Goal: Information Seeking & Learning: Understand process/instructions

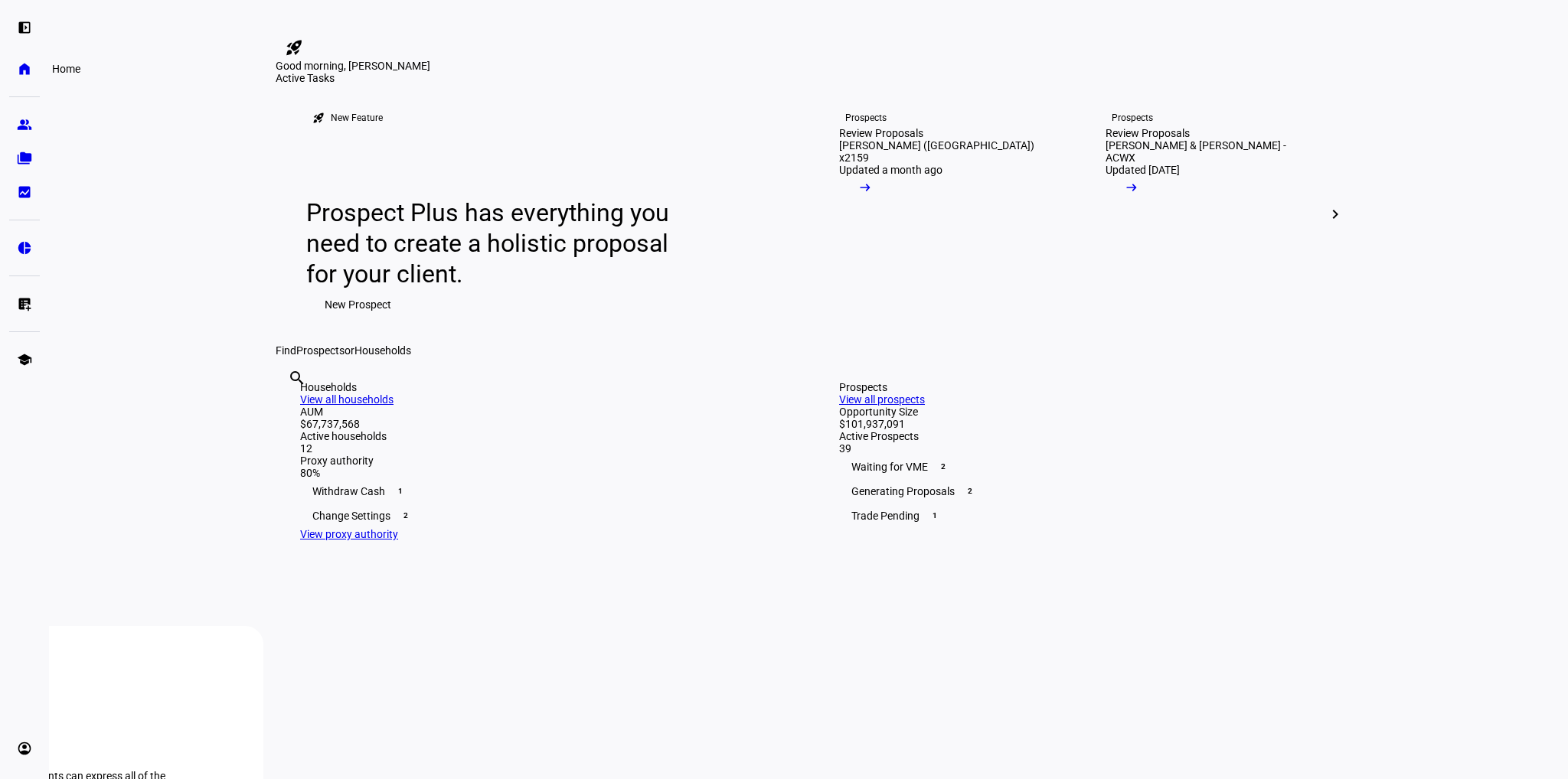
click at [26, 77] on link "home Home" at bounding box center [24, 69] width 31 height 31
click at [26, 152] on eth-mat-symbol "folder_copy" at bounding box center [24, 158] width 16 height 16
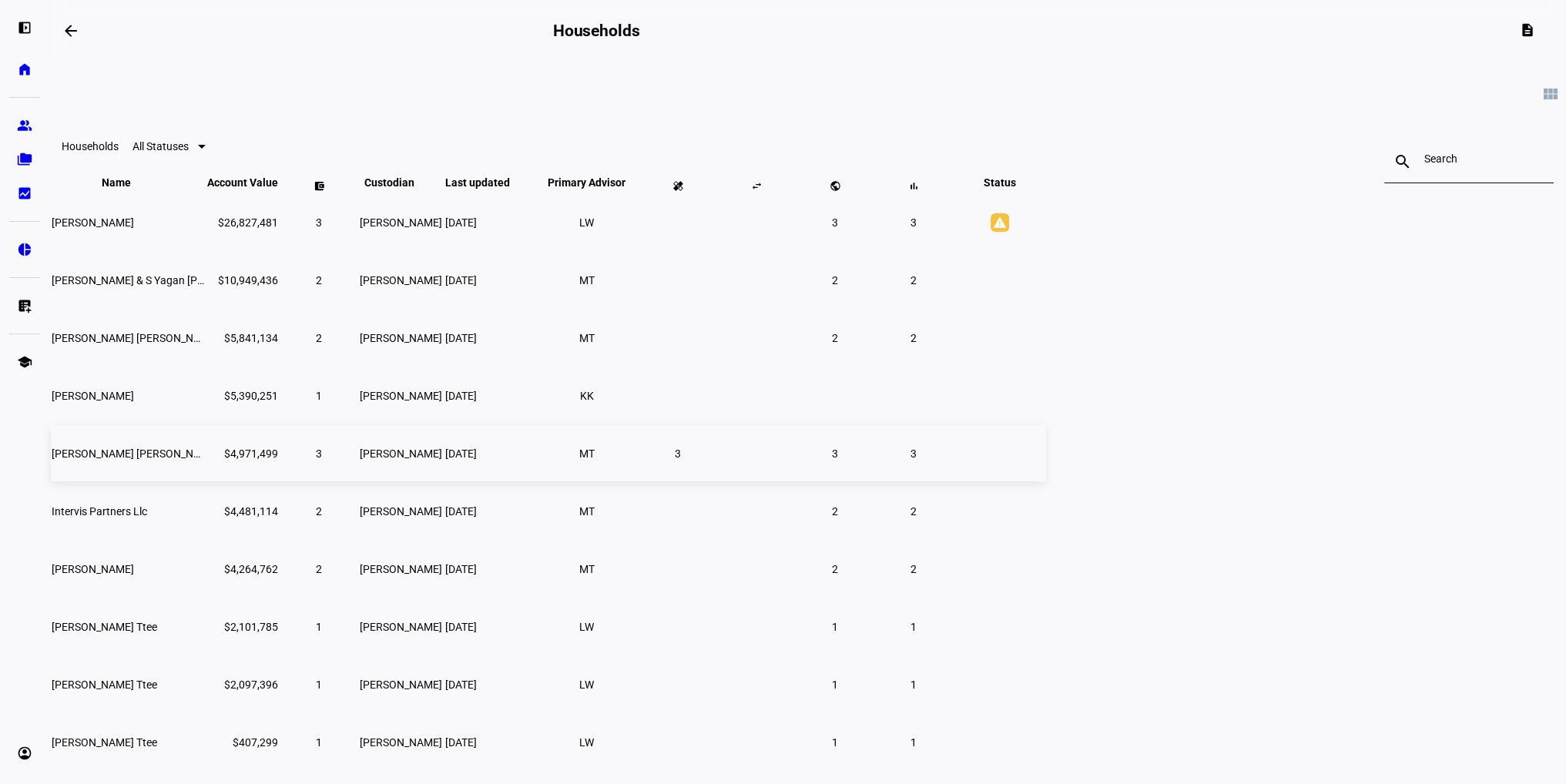
click at [205, 481] on td "[PERSON_NAME] [PERSON_NAME]" at bounding box center [127, 454] width 154 height 57
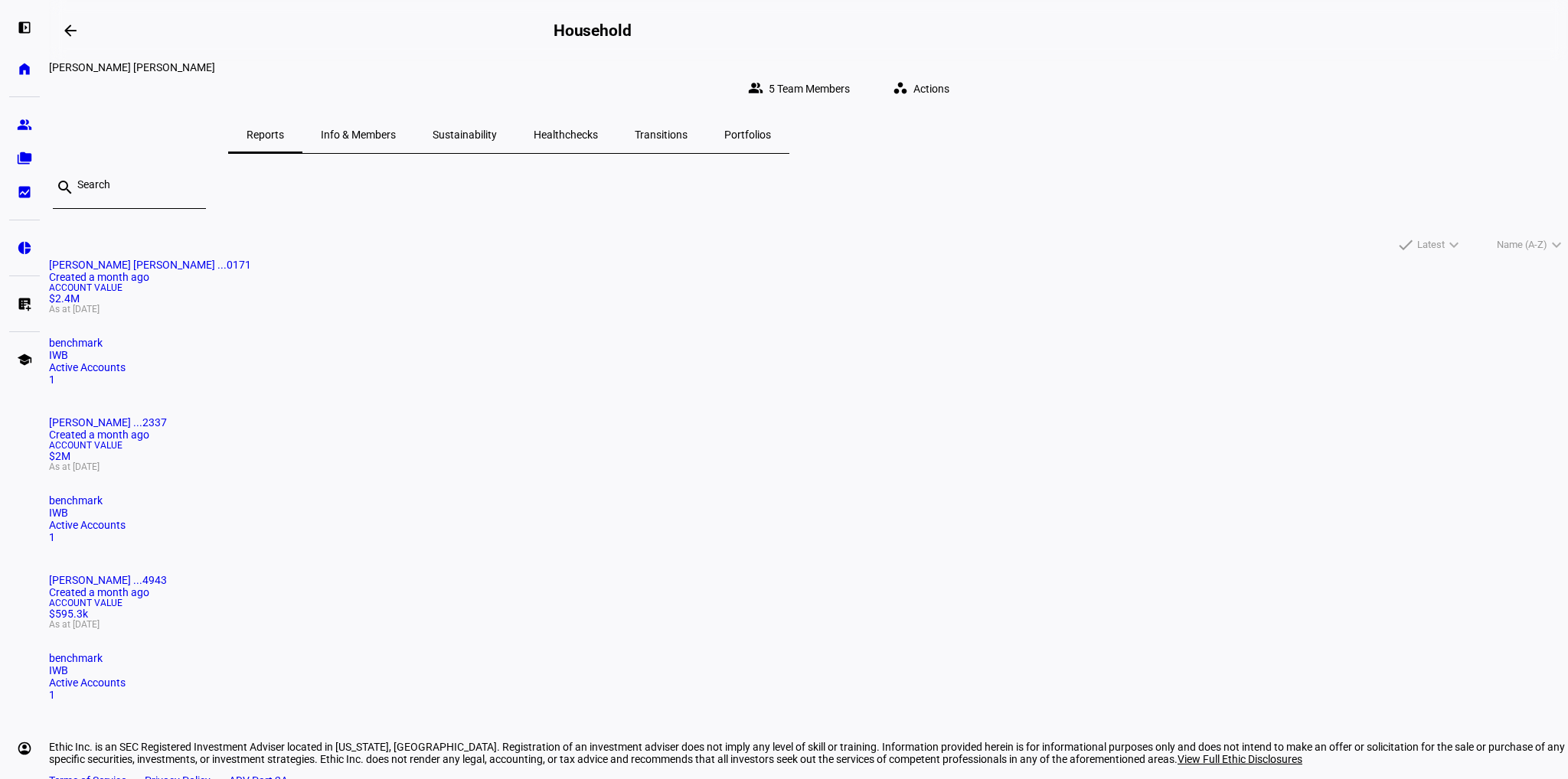
click at [967, 76] on span at bounding box center [923, 88] width 87 height 31
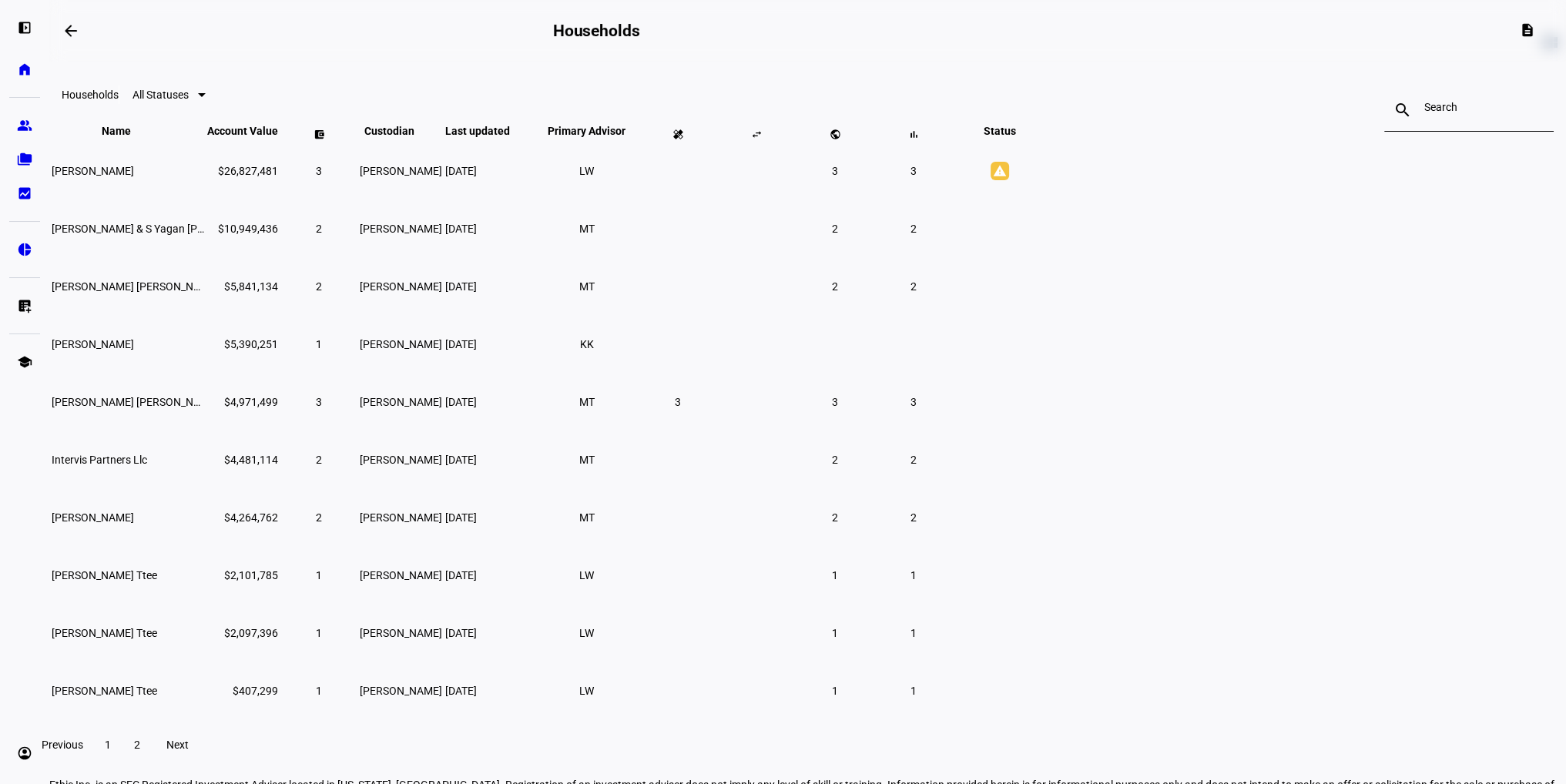
scroll to position [77, 0]
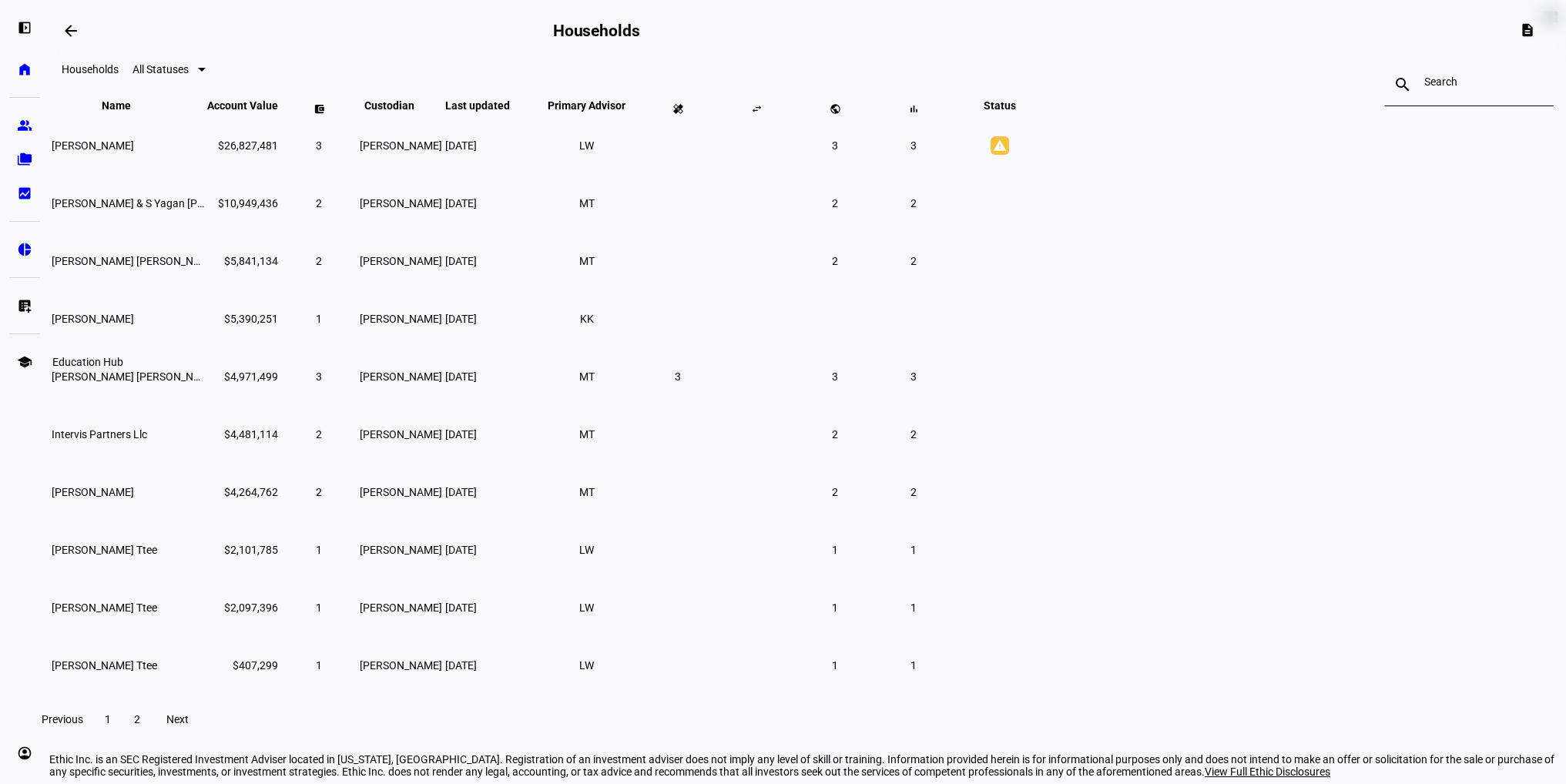
click at [31, 353] on link "school Education Hub" at bounding box center [24, 361] width 31 height 31
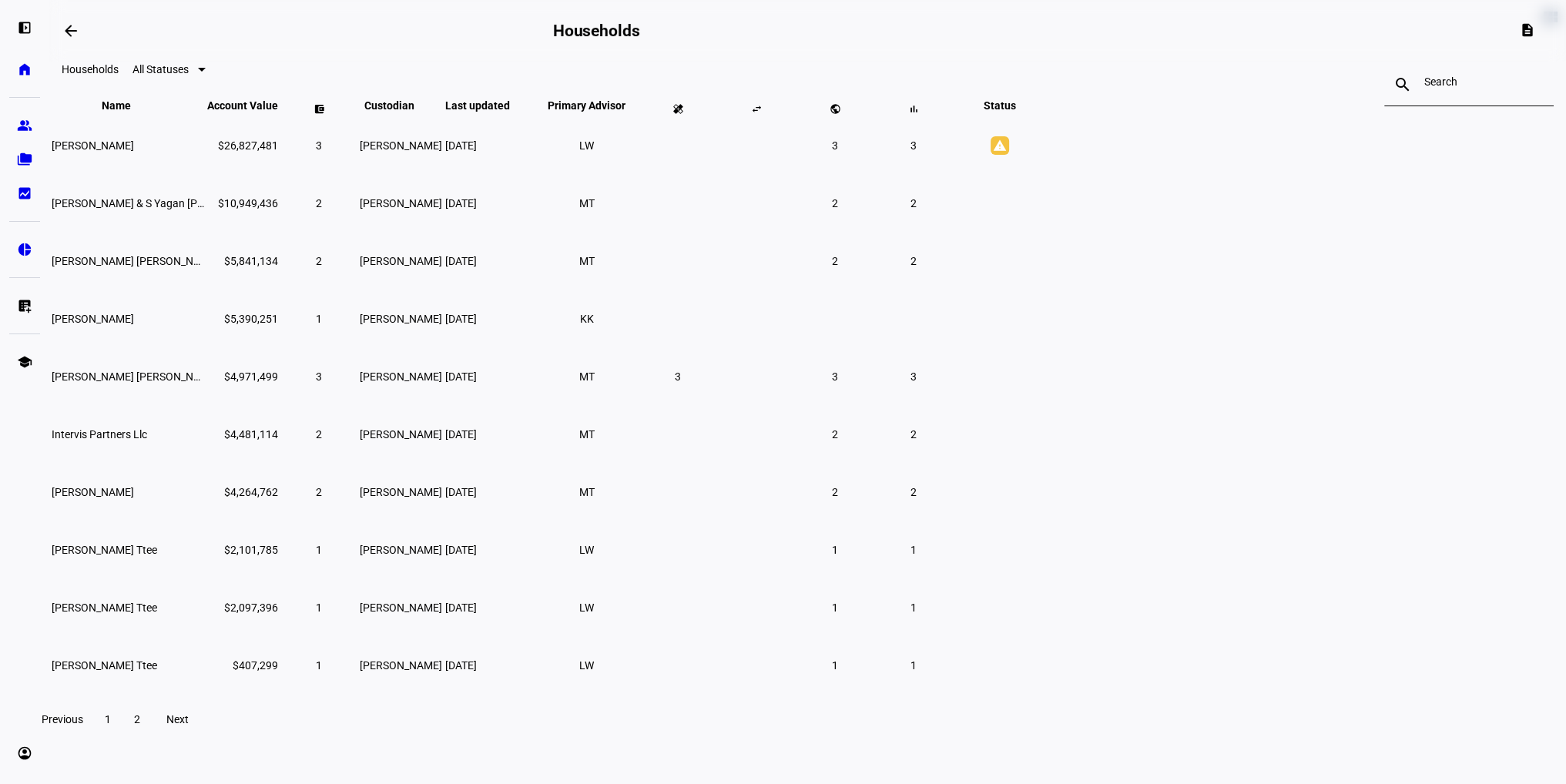
scroll to position [54, 0]
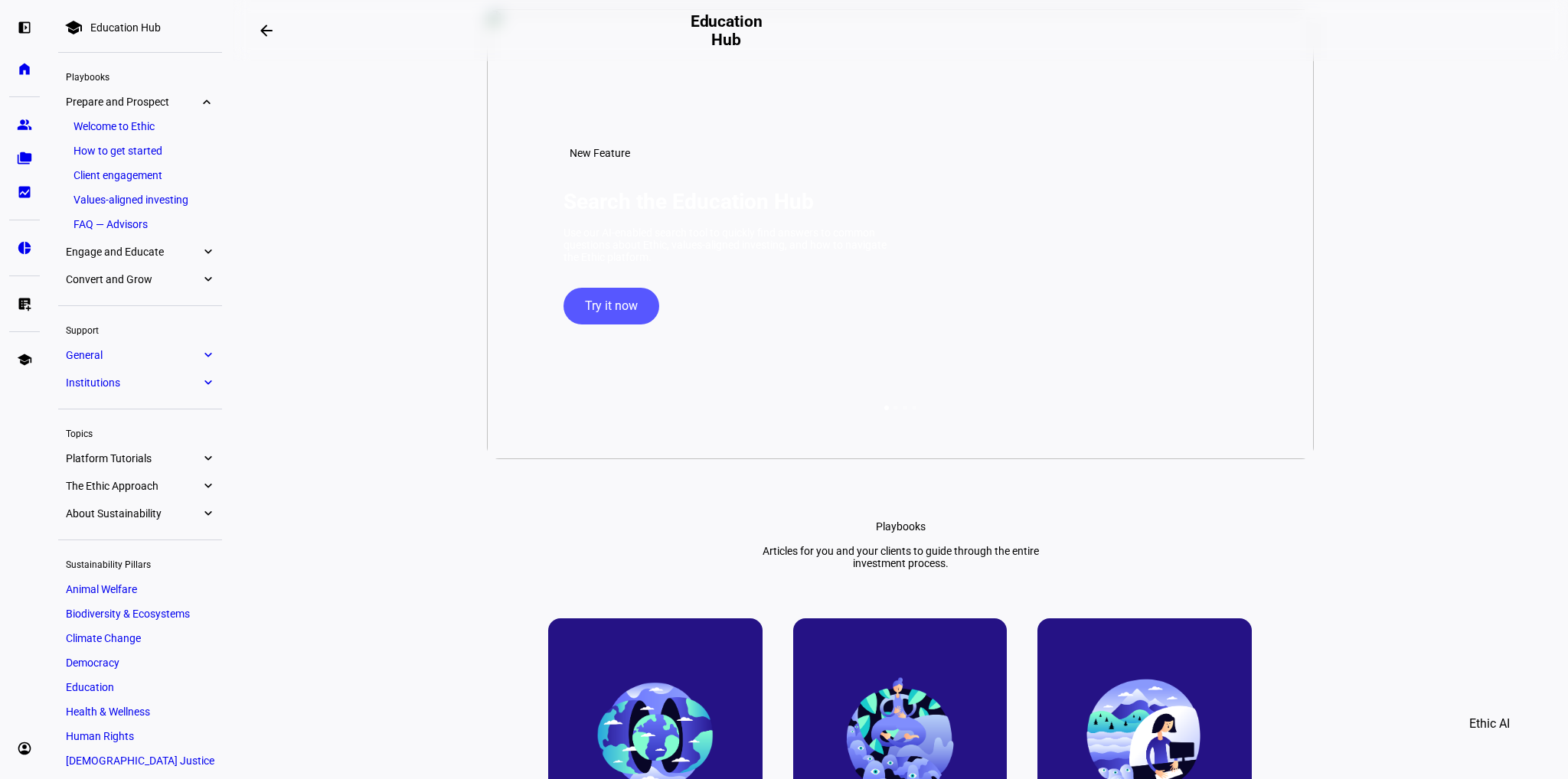
scroll to position [230, 0]
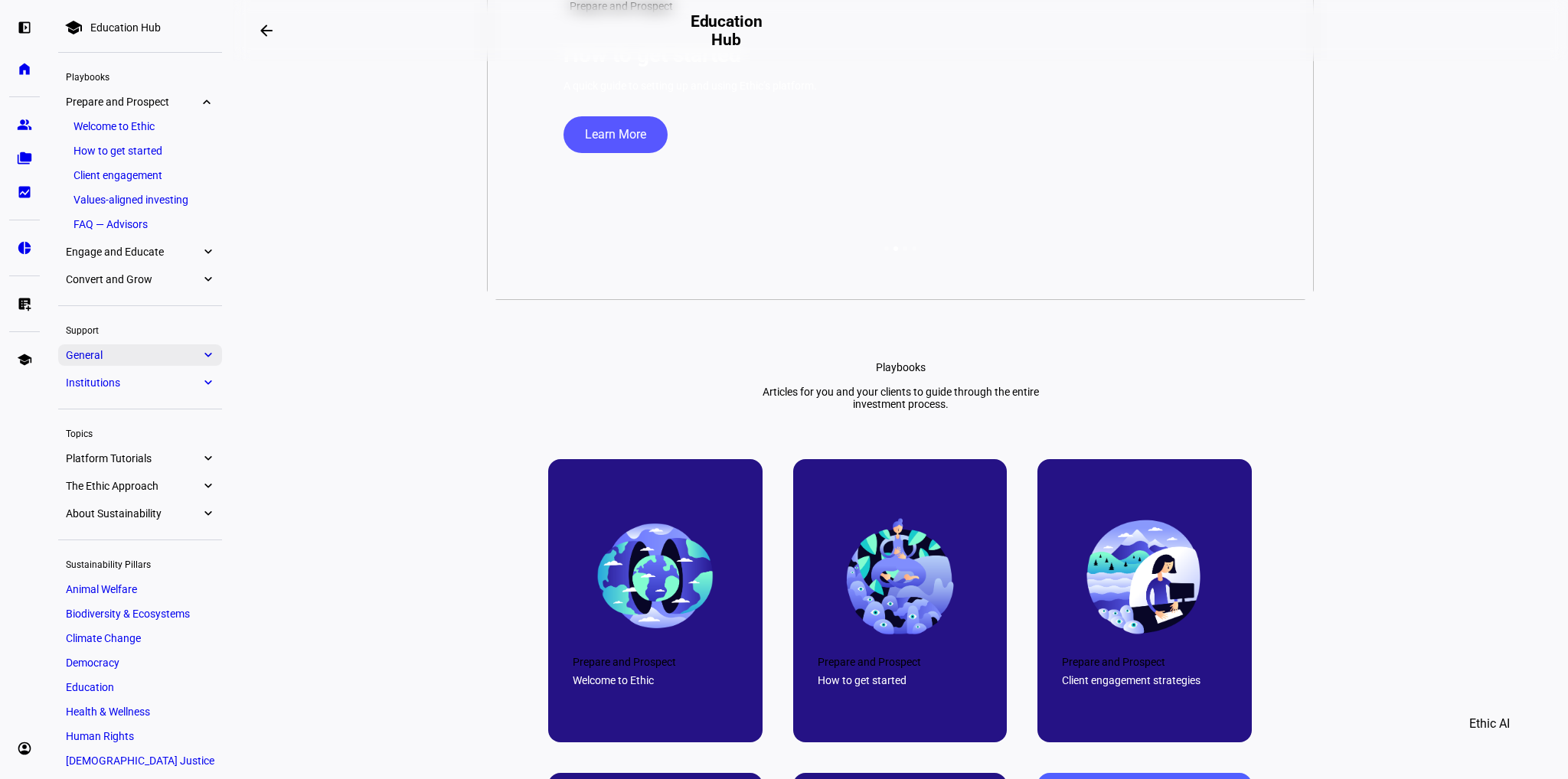
click at [206, 354] on eth-mat-symbol "expand_more" at bounding box center [207, 355] width 14 height 16
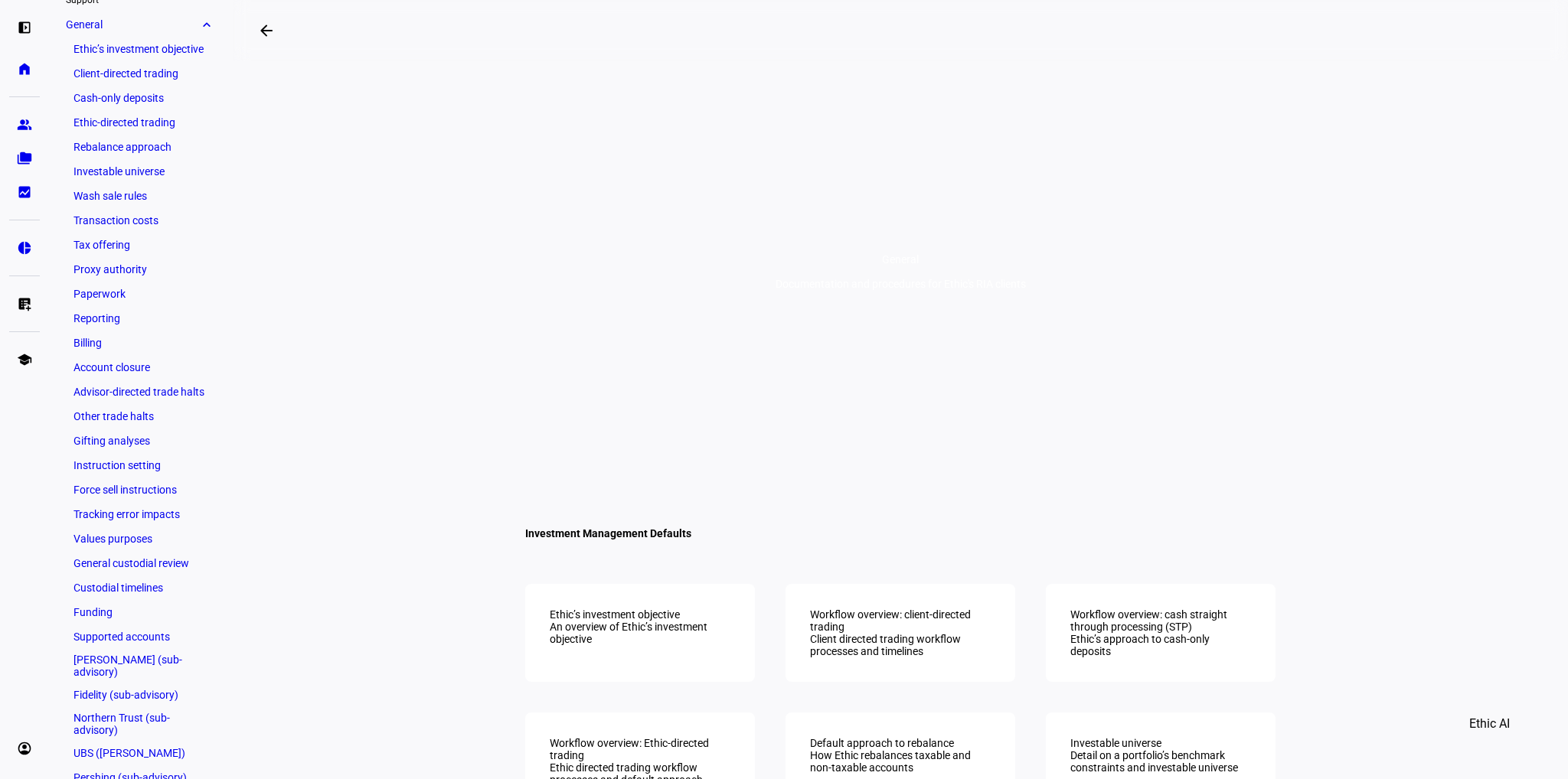
scroll to position [214, 0]
click at [120, 678] on link "Fidelity (sub-advisory)" at bounding box center [140, 689] width 148 height 22
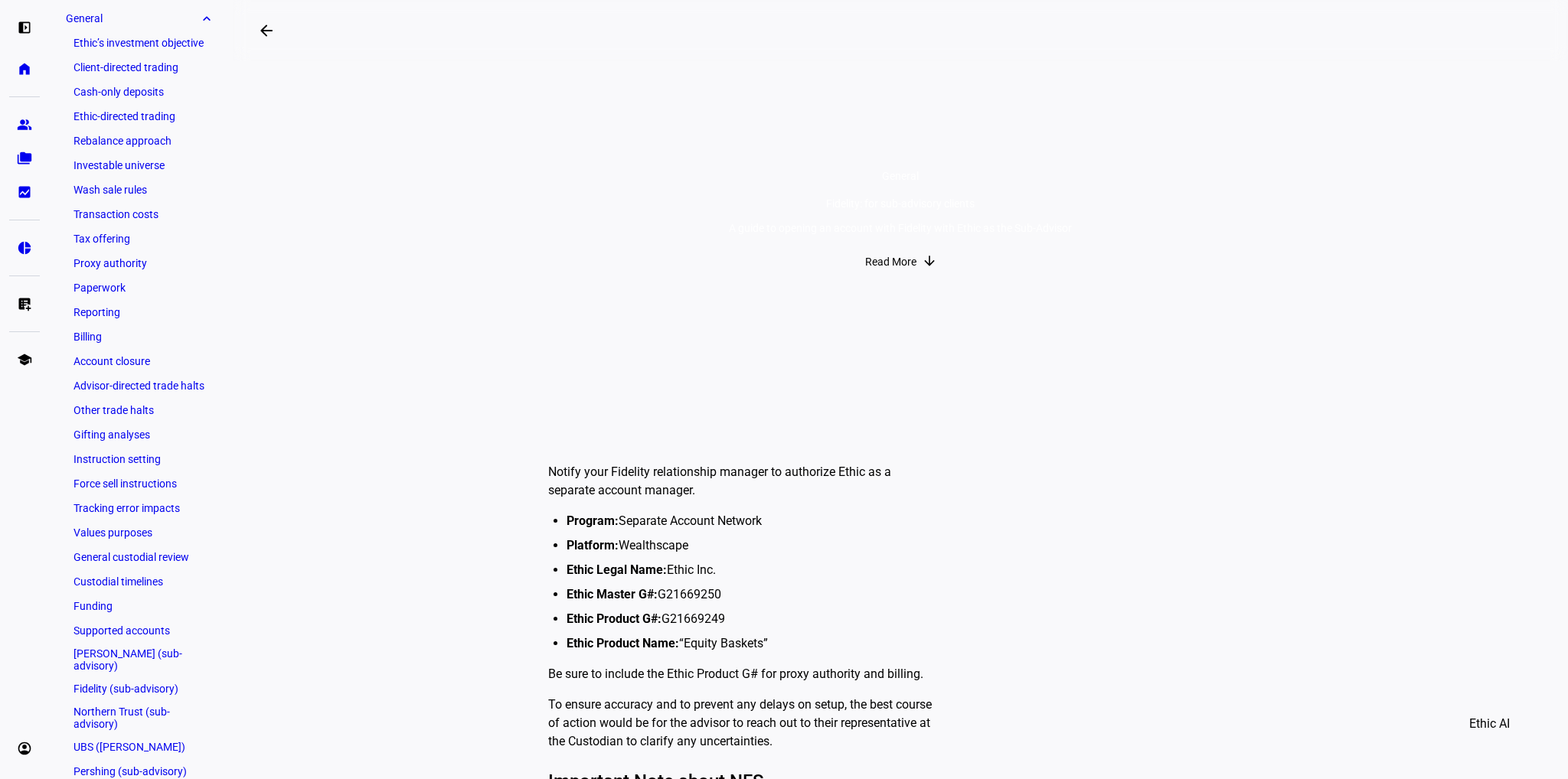
scroll to position [77, 0]
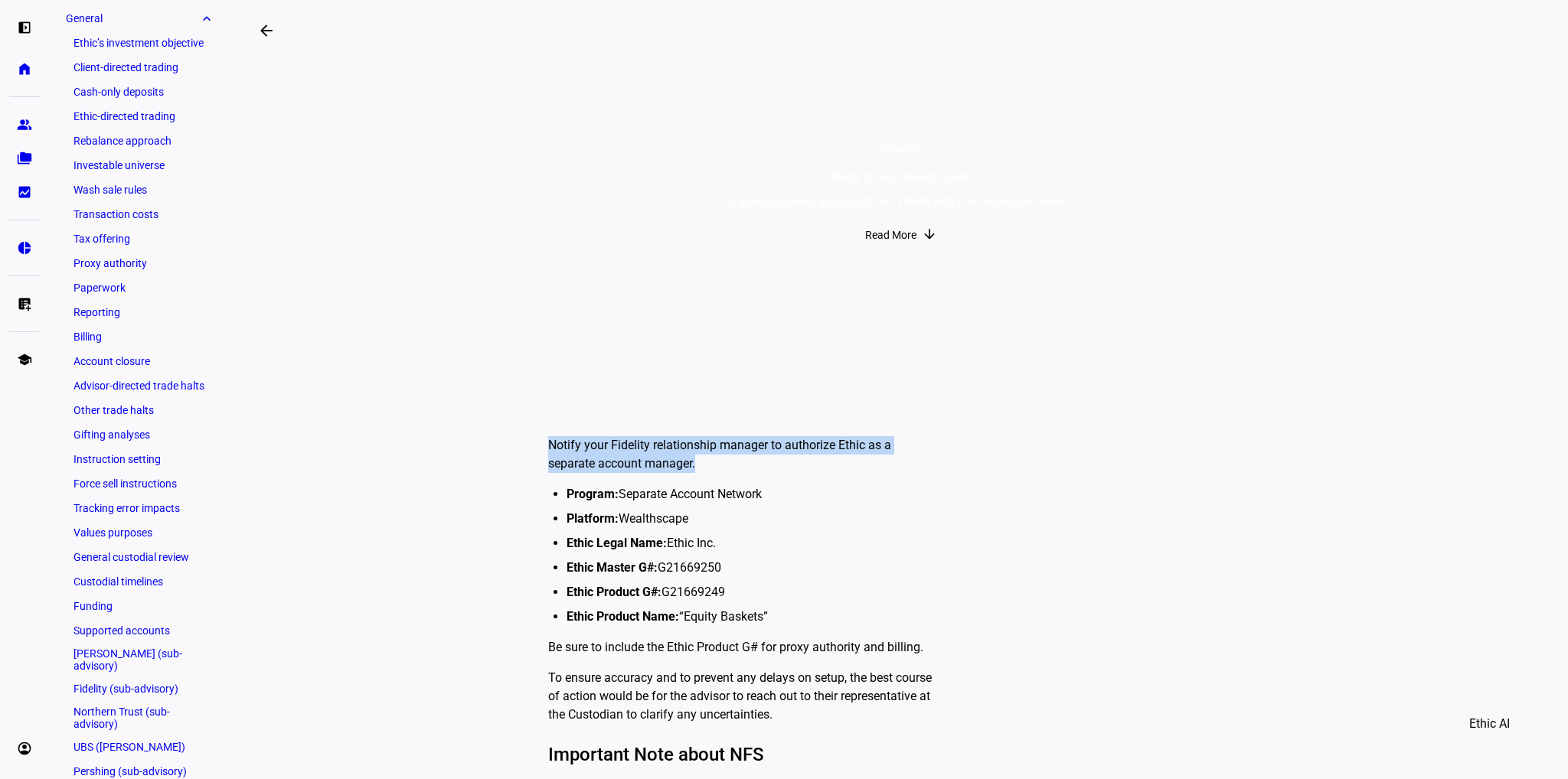
drag, startPoint x: 715, startPoint y: 466, endPoint x: 540, endPoint y: 429, distance: 178.9
click at [535, 425] on plt-education-hub-article-content "Notify your Fidelity relationship manager to authorize Ethic as a separate acco…" at bounding box center [899, 640] width 827 height 507
click at [877, 507] on ul "Program: Separate Account Network Platform: Wealthscape Ethic Legal Name: Ethic…" at bounding box center [747, 556] width 386 height 141
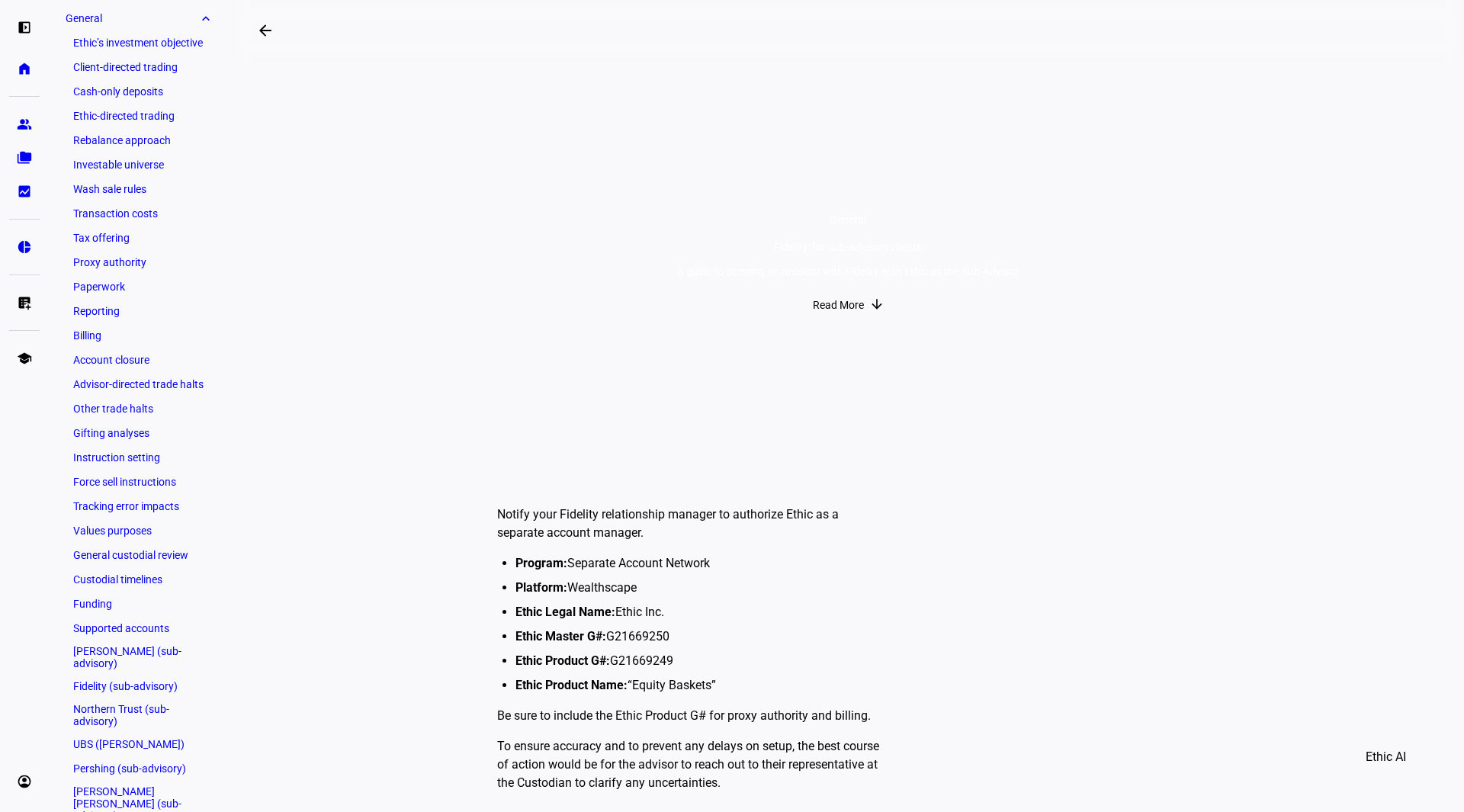
scroll to position [0, 0]
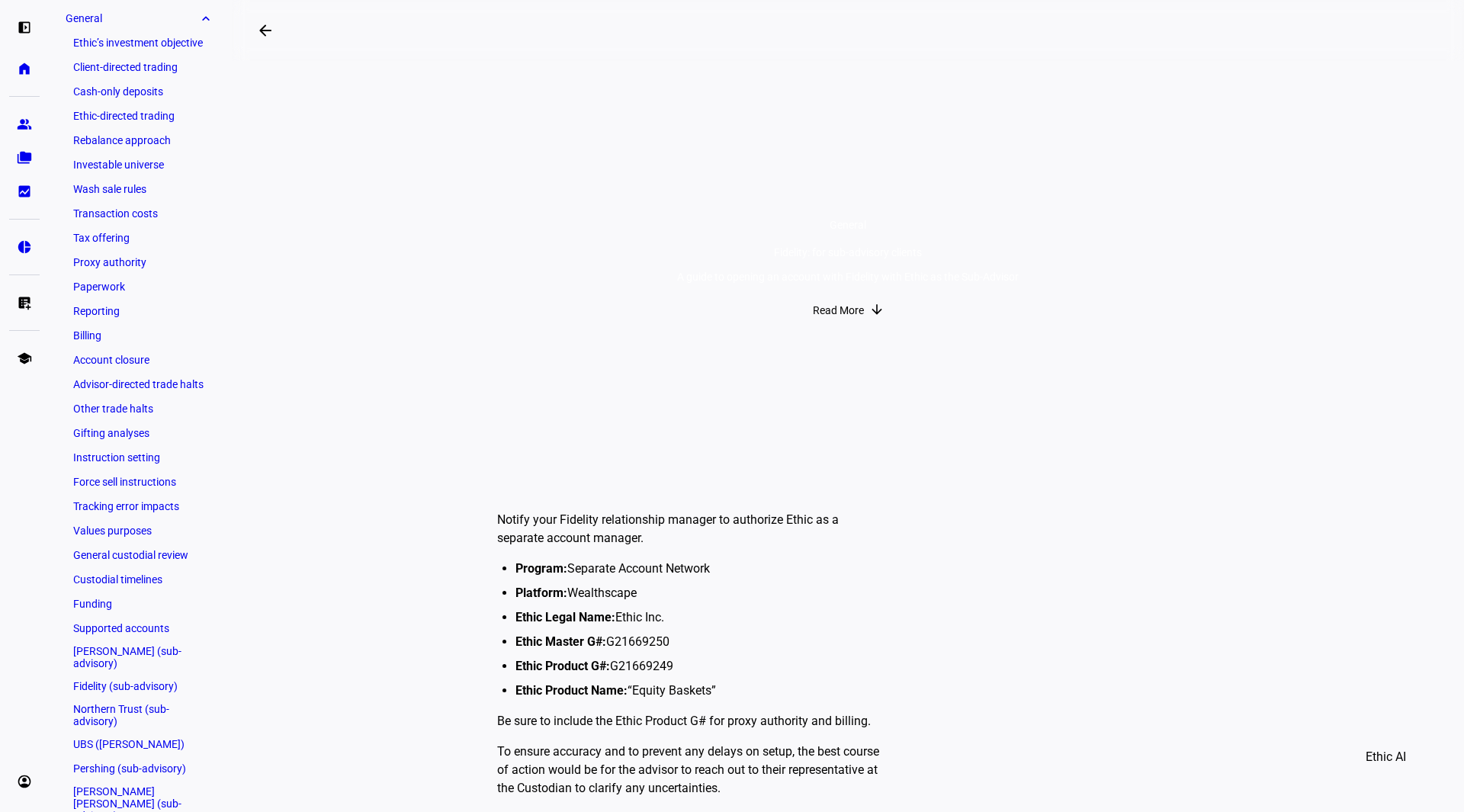
click at [838, 326] on span "Read More" at bounding box center [838, 310] width 51 height 31
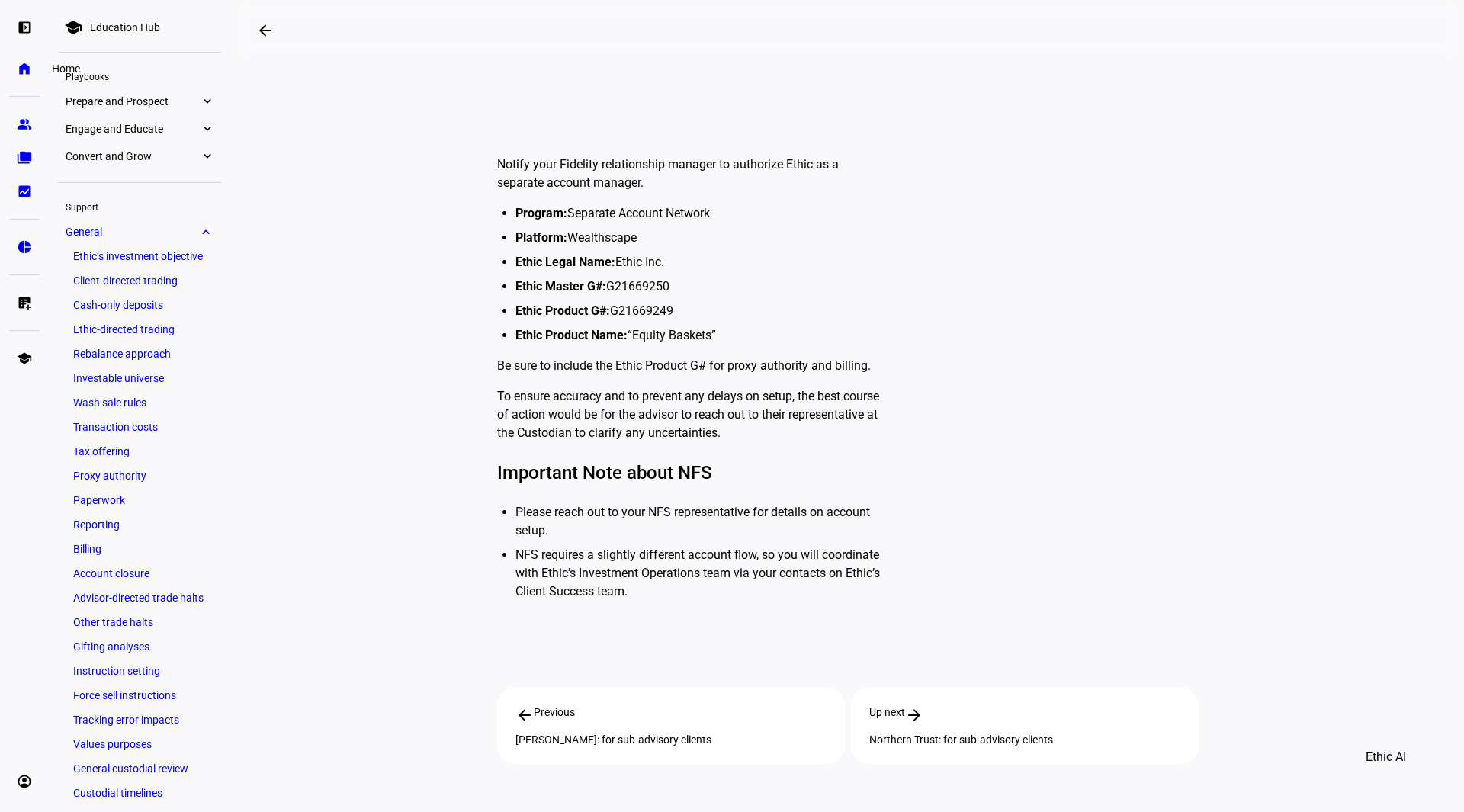
click at [34, 70] on link "home Home" at bounding box center [24, 68] width 30 height 31
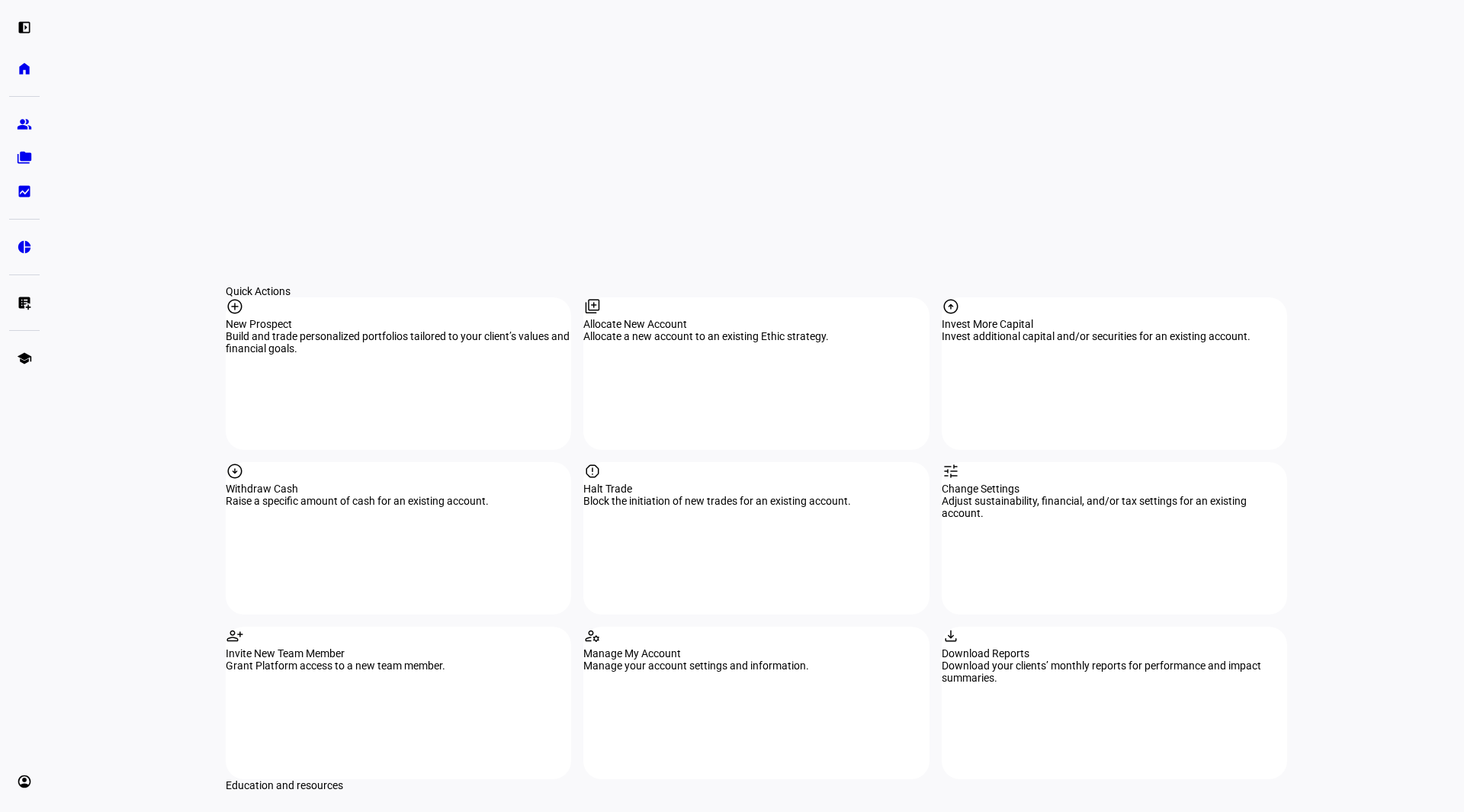
scroll to position [1347, 0]
